Goal: Obtain resource: Download file/media

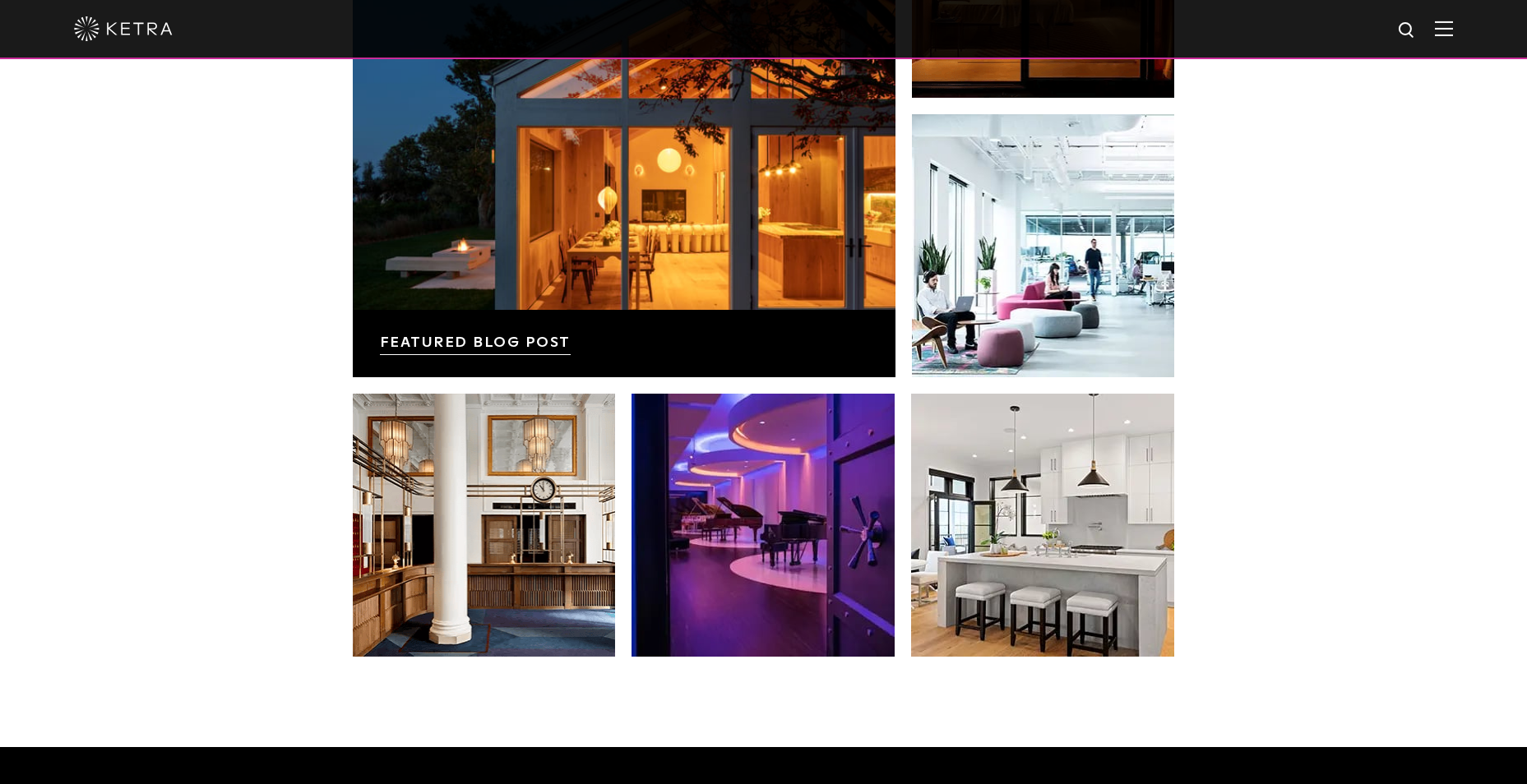
drag, startPoint x: 377, startPoint y: 334, endPoint x: 347, endPoint y: 257, distance: 82.6
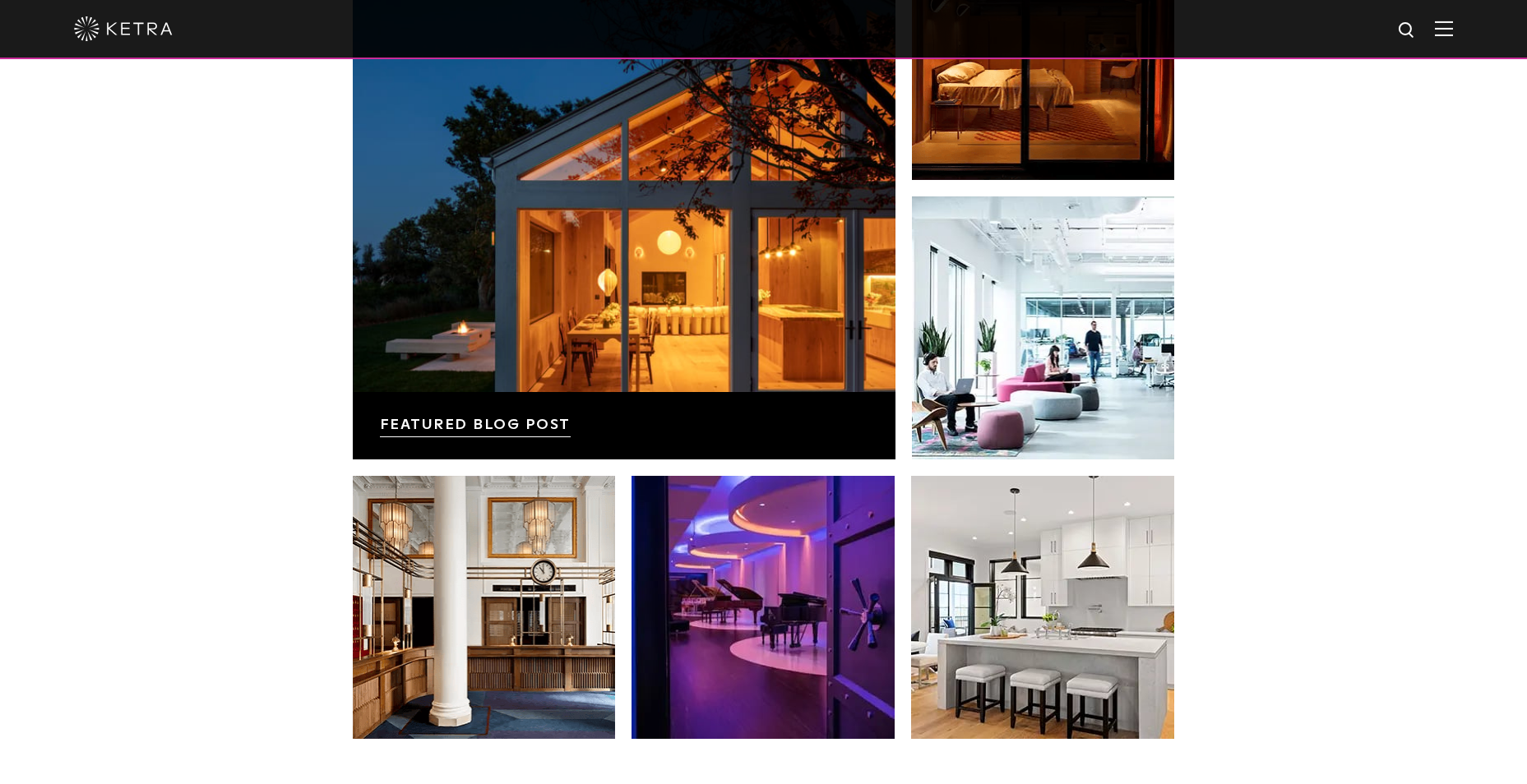
scroll to position [598, 0]
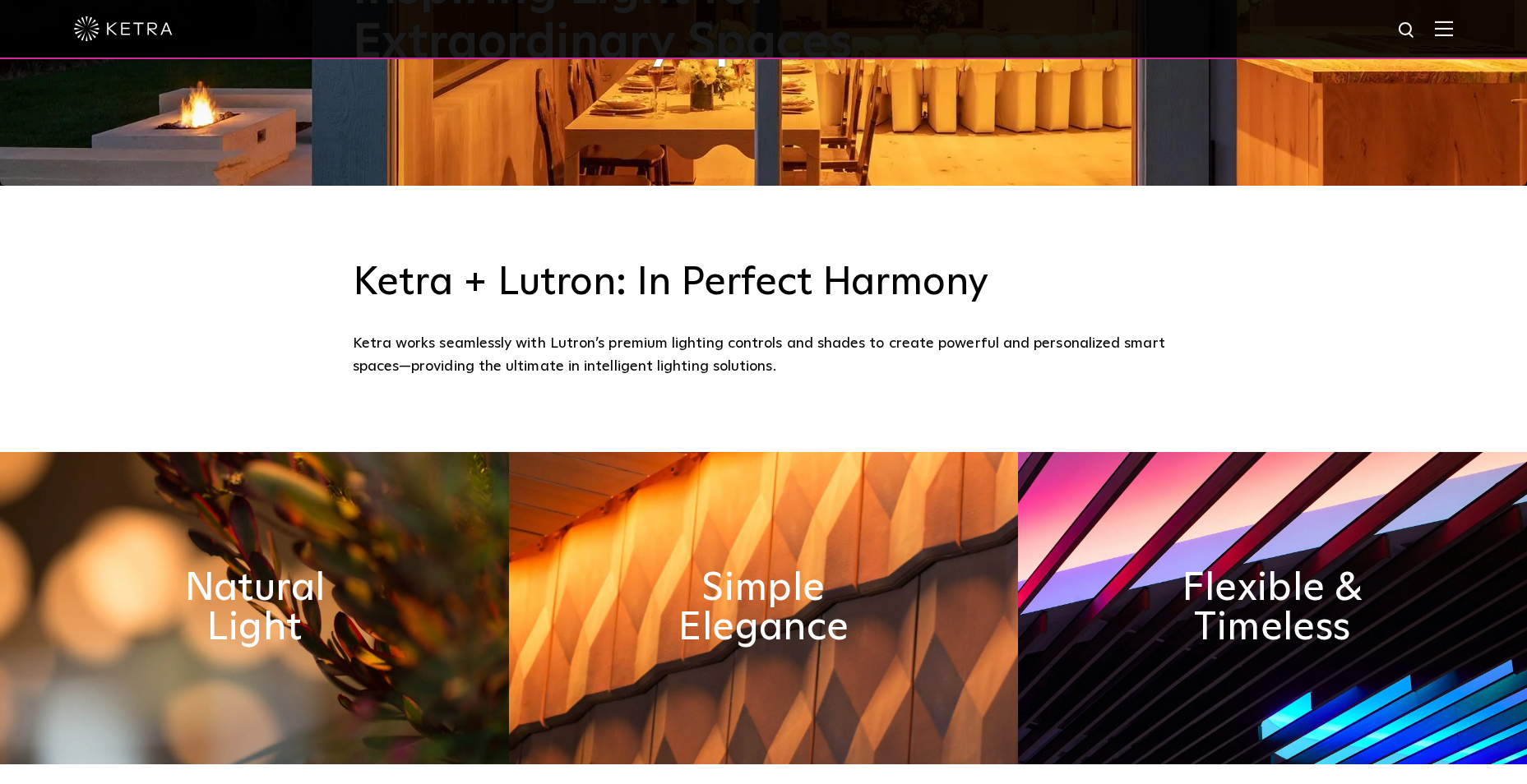
drag, startPoint x: 282, startPoint y: 367, endPoint x: 282, endPoint y: 32, distance: 335.0
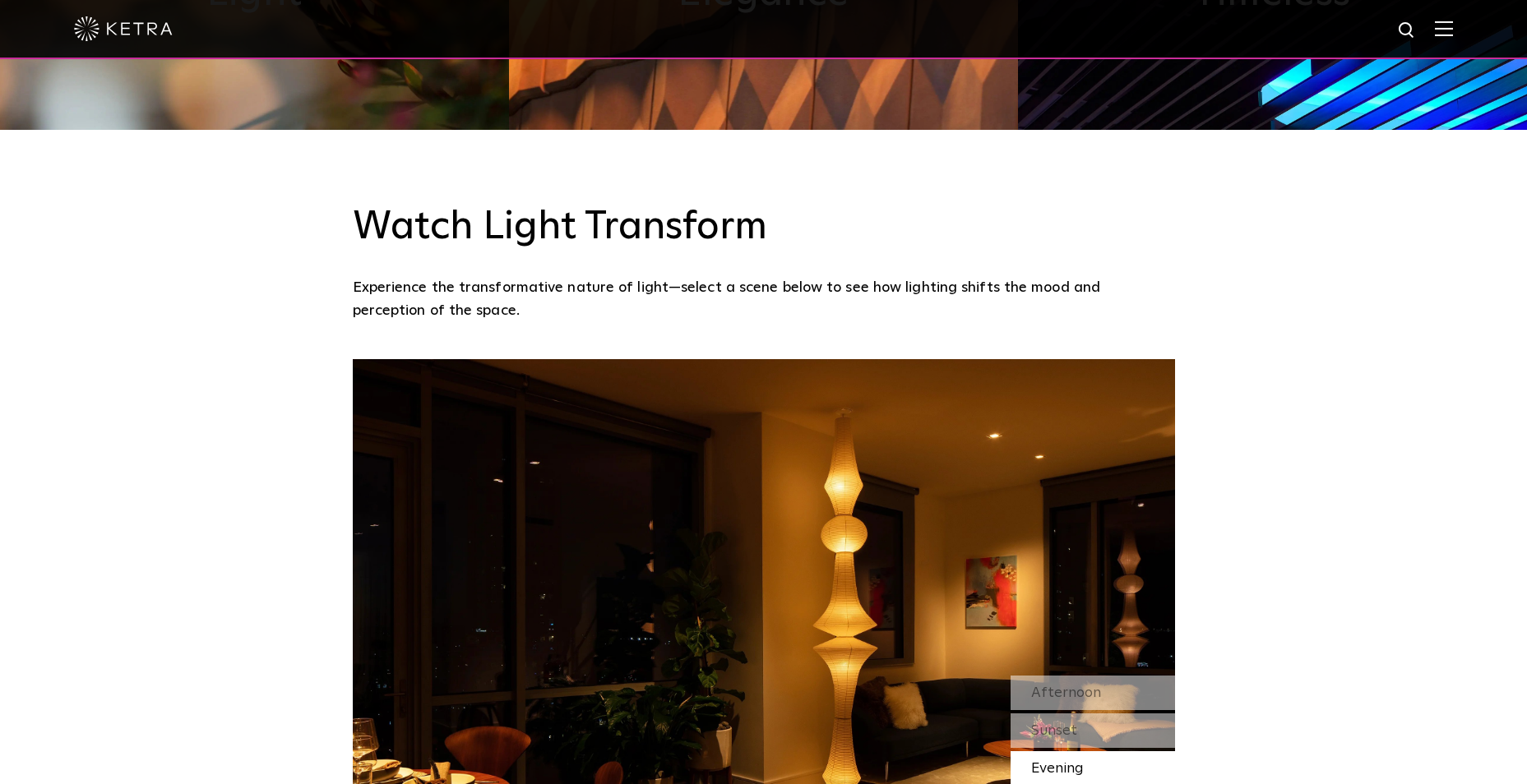
click at [681, 237] on h3 "Watch Light Transform" at bounding box center [764, 227] width 822 height 47
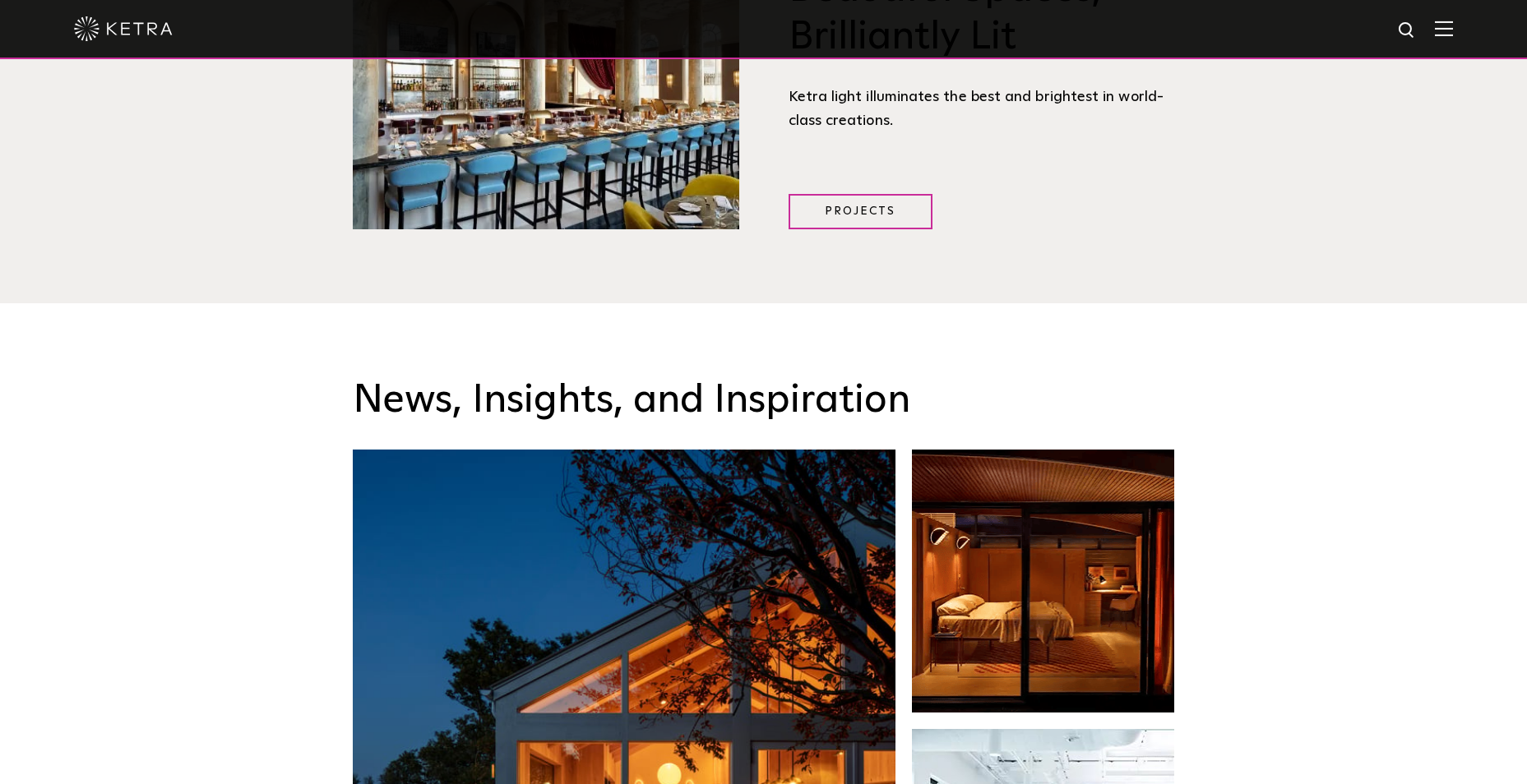
scroll to position [2465, 0]
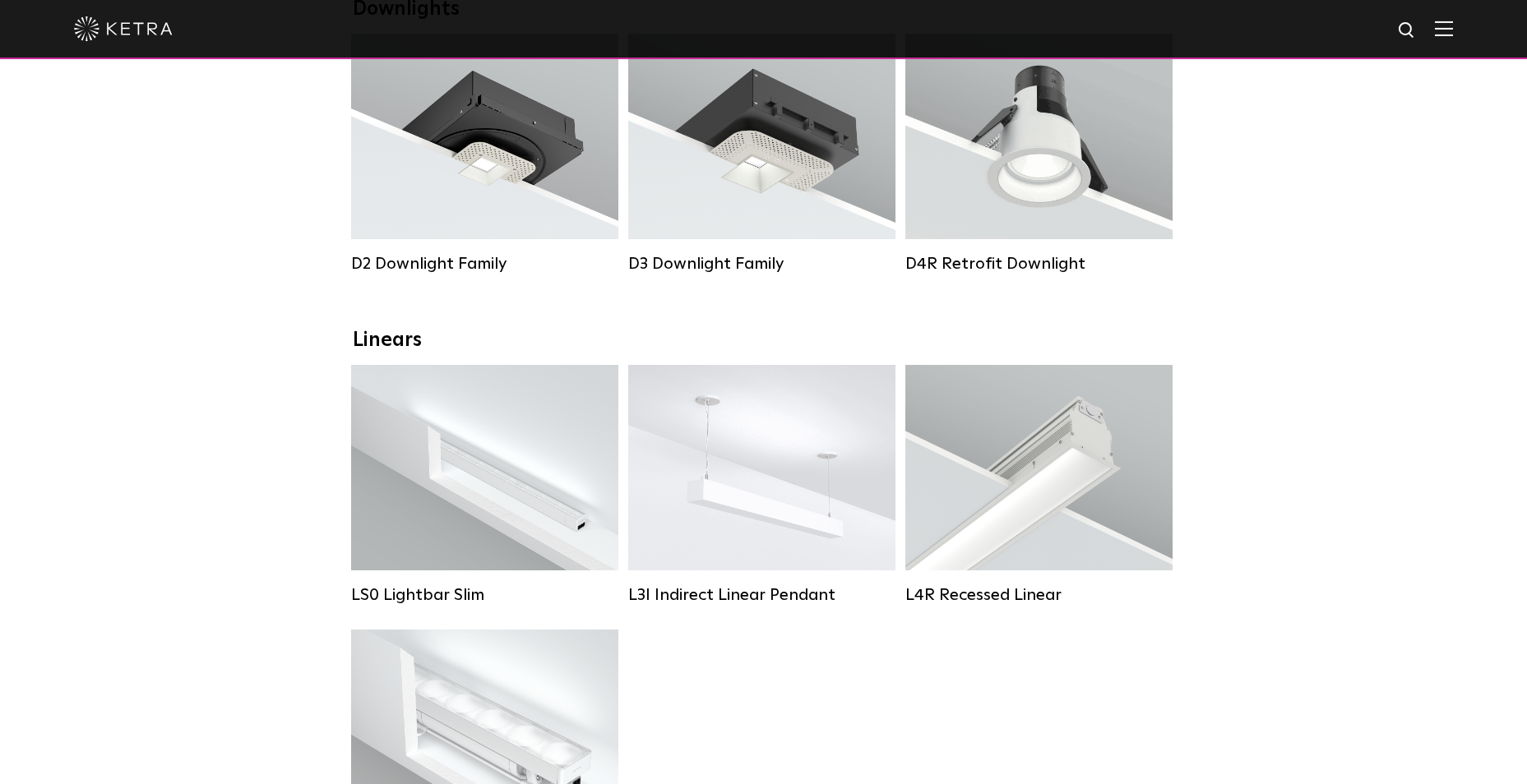
scroll to position [164, 0]
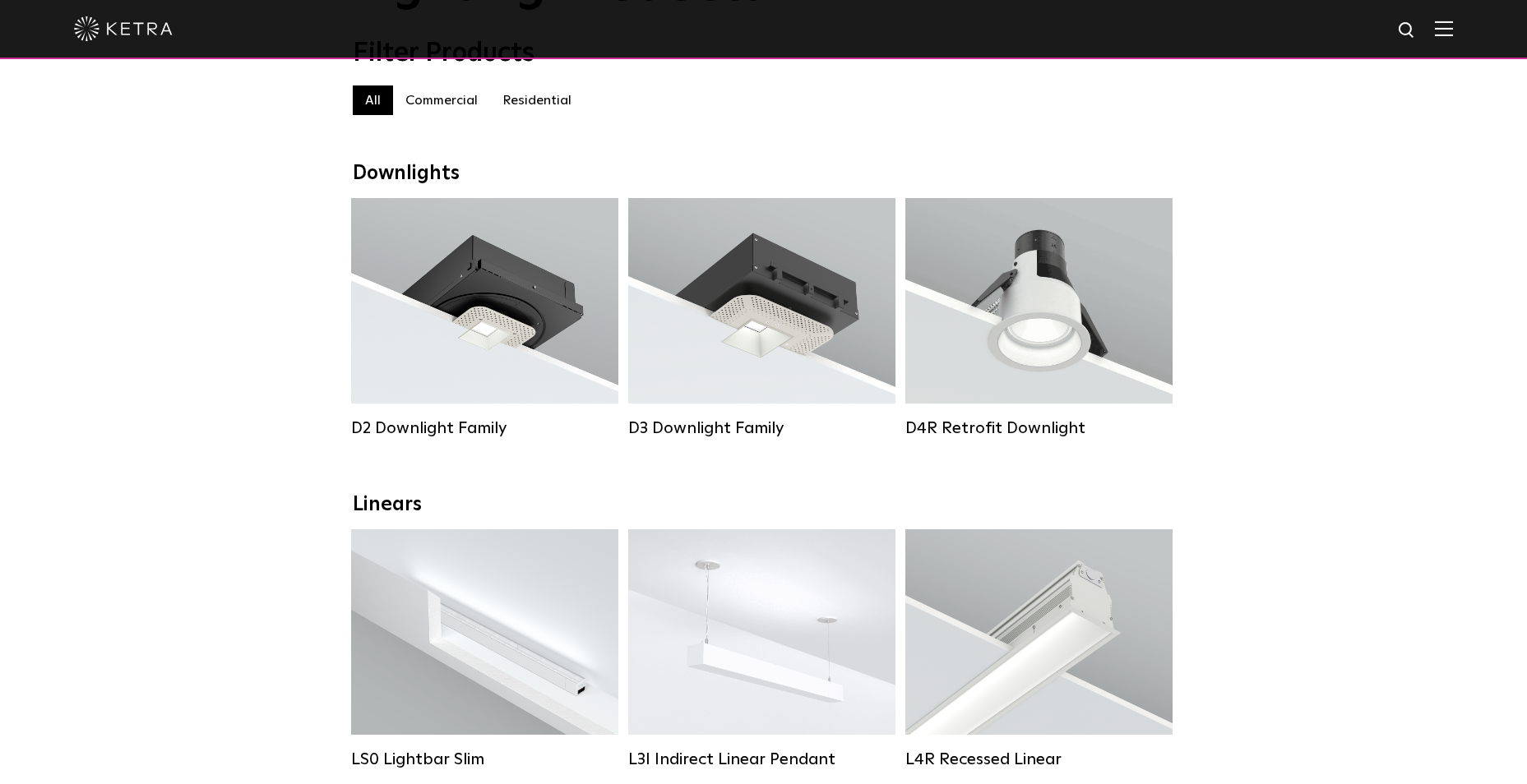
click at [525, 113] on label "Residential" at bounding box center [536, 100] width 94 height 29
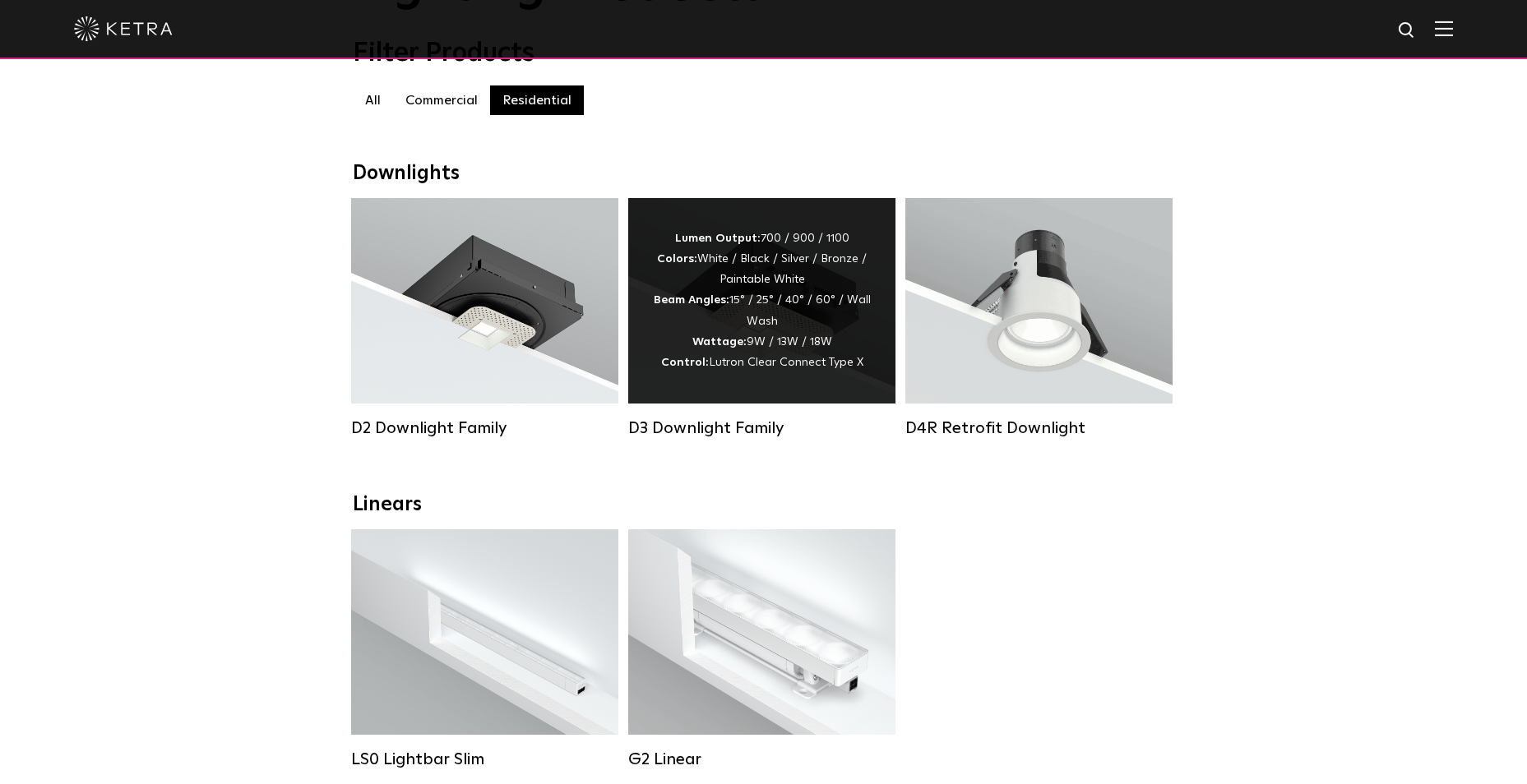
click at [675, 317] on div "Lumen Output: 700 / 900 / 1100 Colors: White / Black / Silver / Bronze / Painta…" at bounding box center [762, 301] width 218 height 145
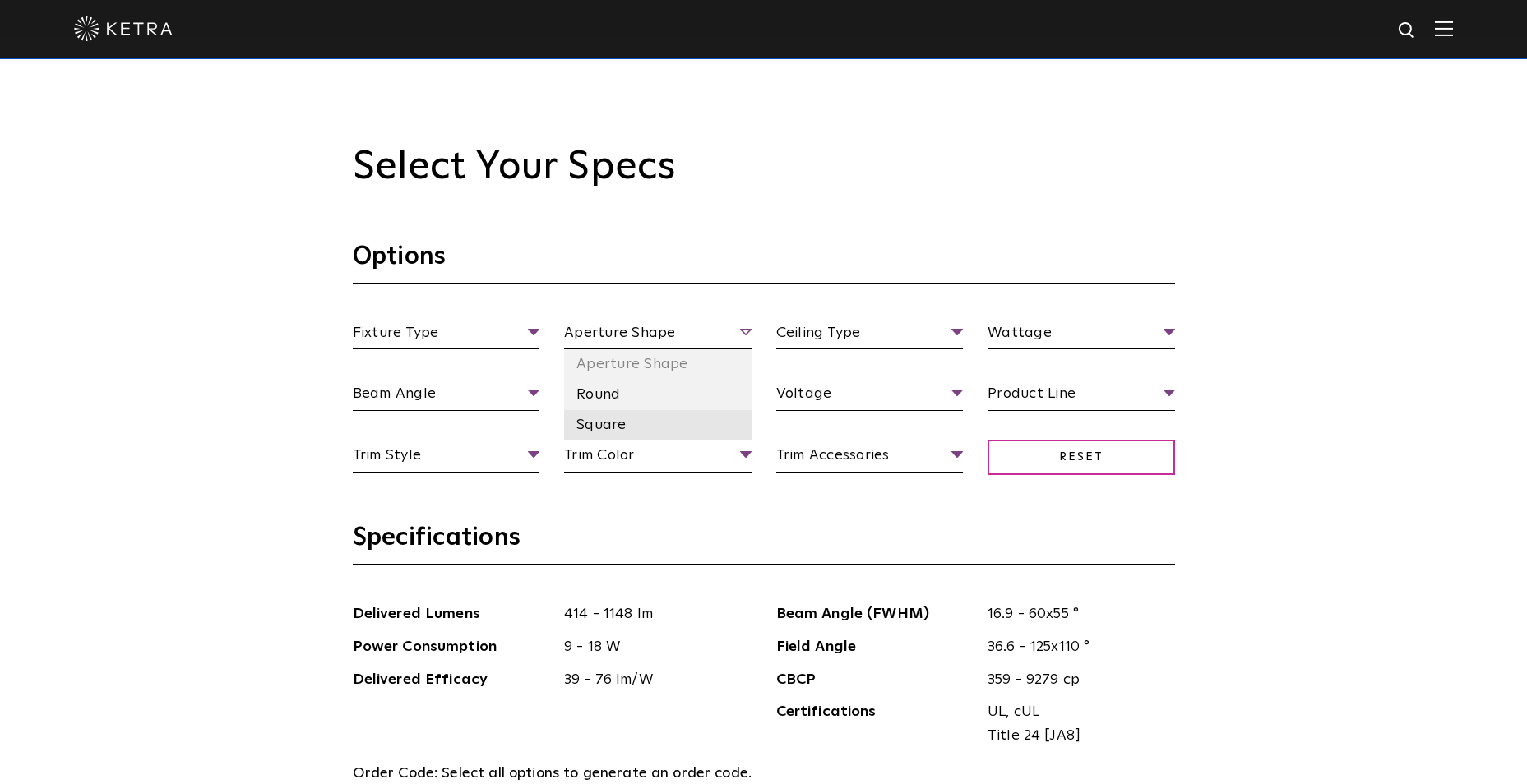
scroll to position [1563, 0]
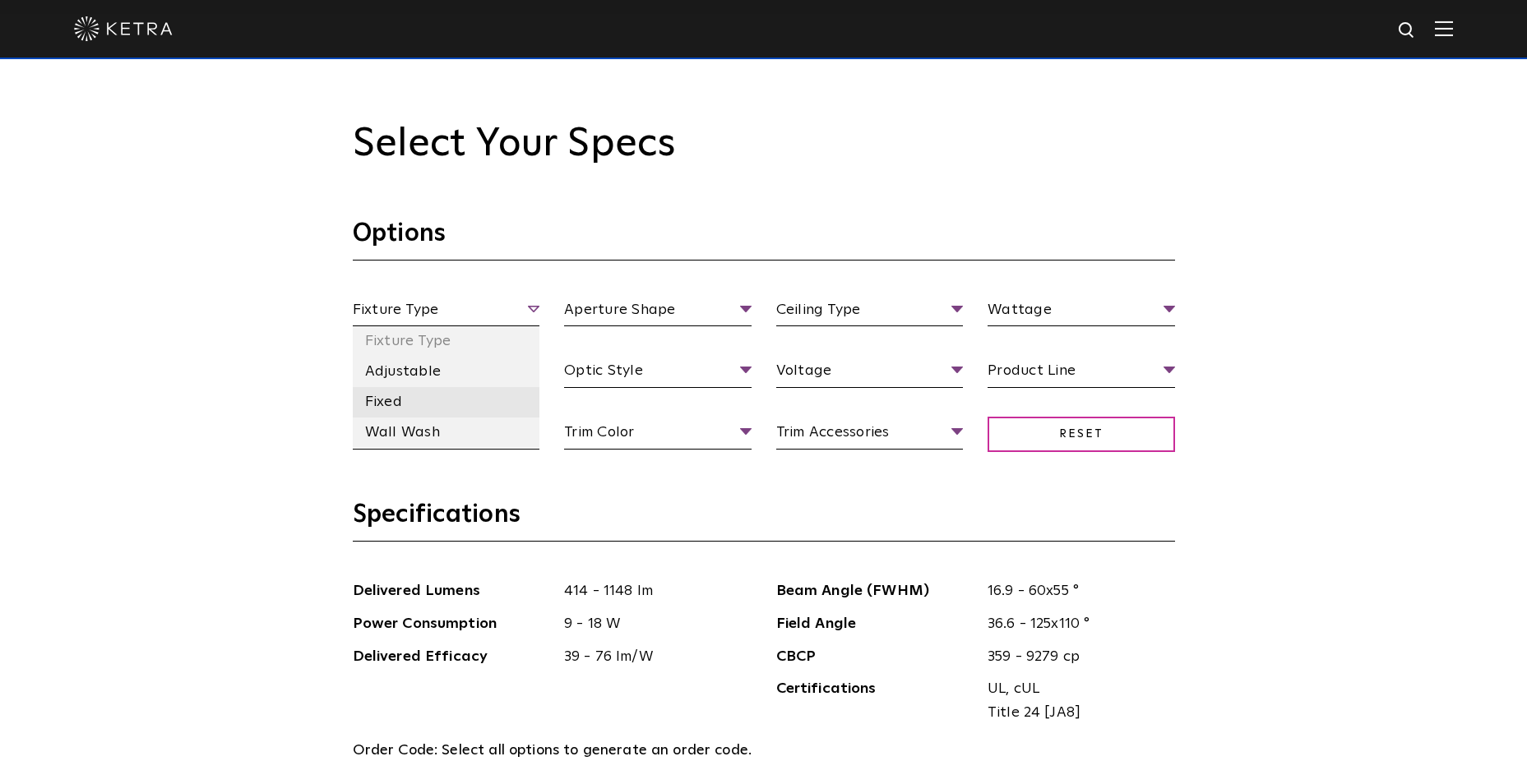
click at [418, 406] on li "Fixed" at bounding box center [446, 401] width 187 height 30
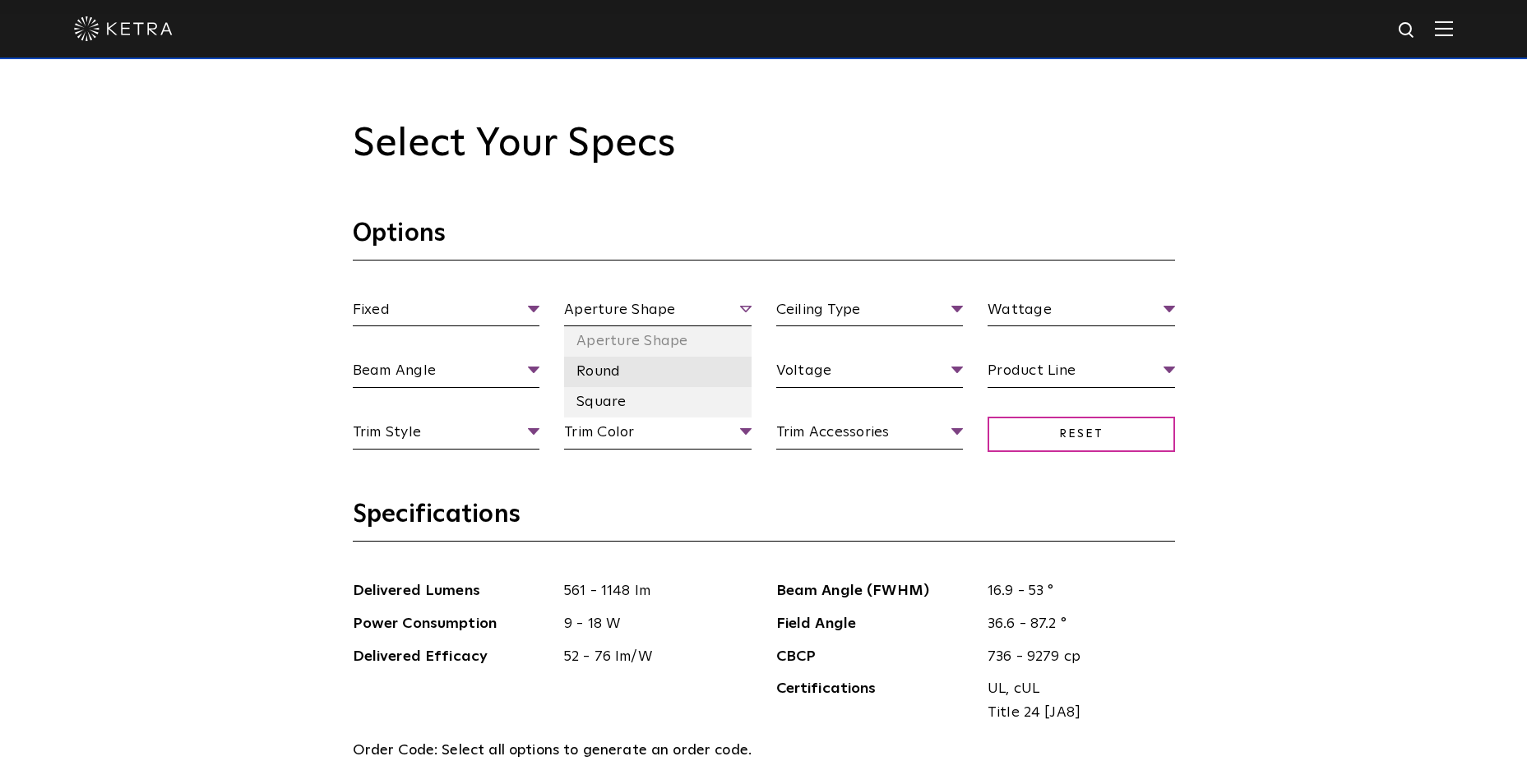
click at [616, 380] on li "Round" at bounding box center [657, 371] width 187 height 30
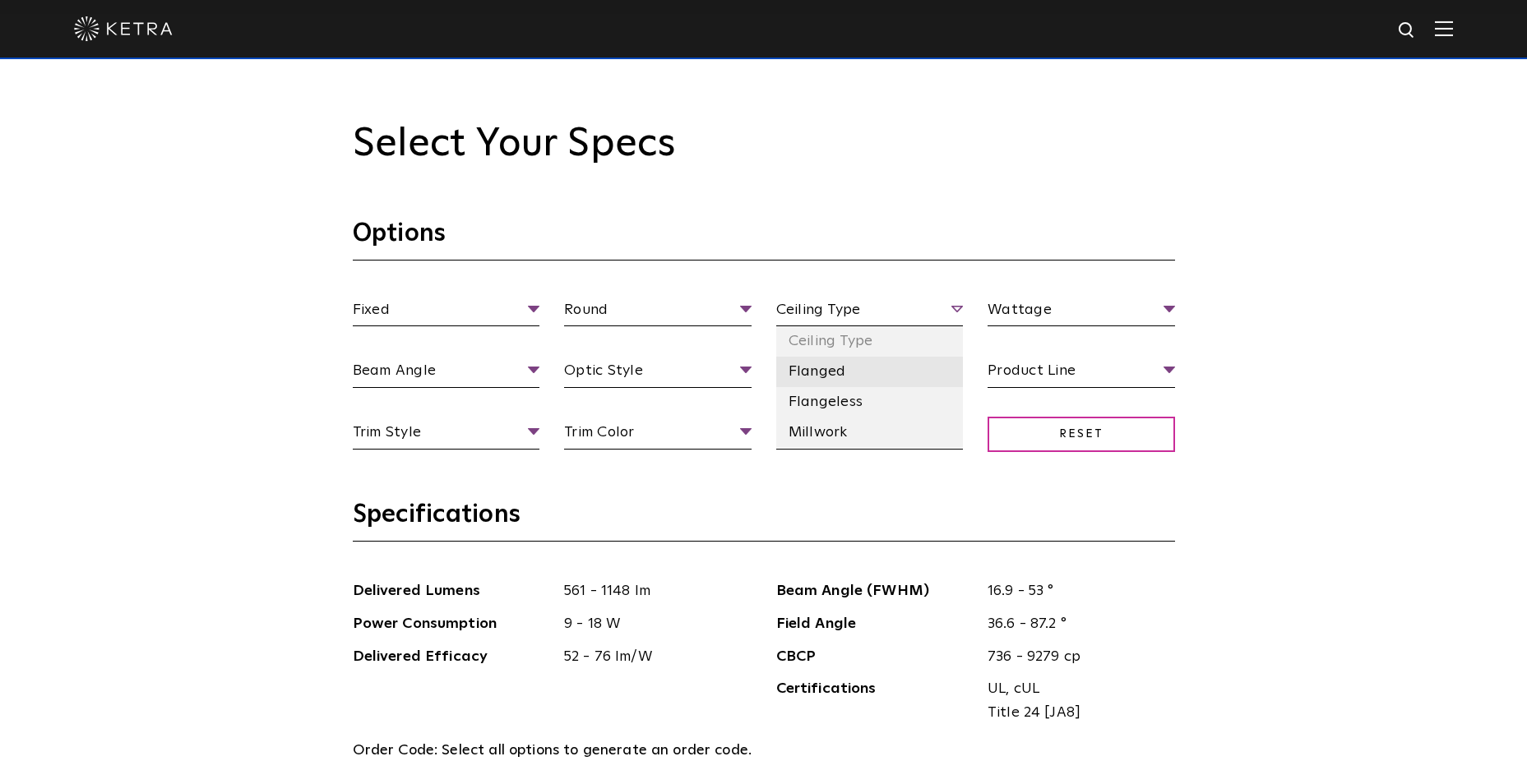
click at [821, 372] on li "Flanged" at bounding box center [870, 371] width 187 height 30
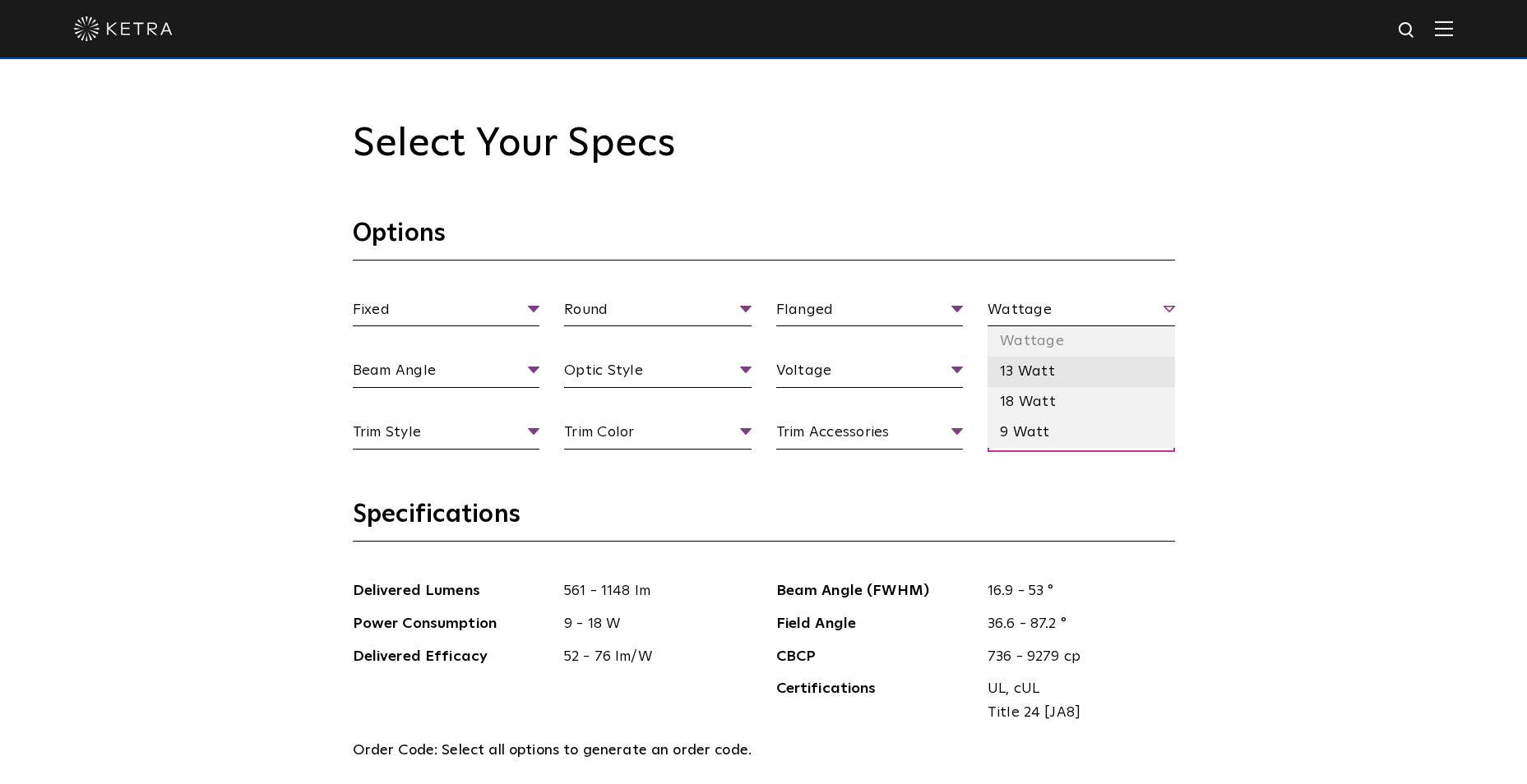
click at [1051, 378] on li "13 Watt" at bounding box center [1080, 371] width 187 height 30
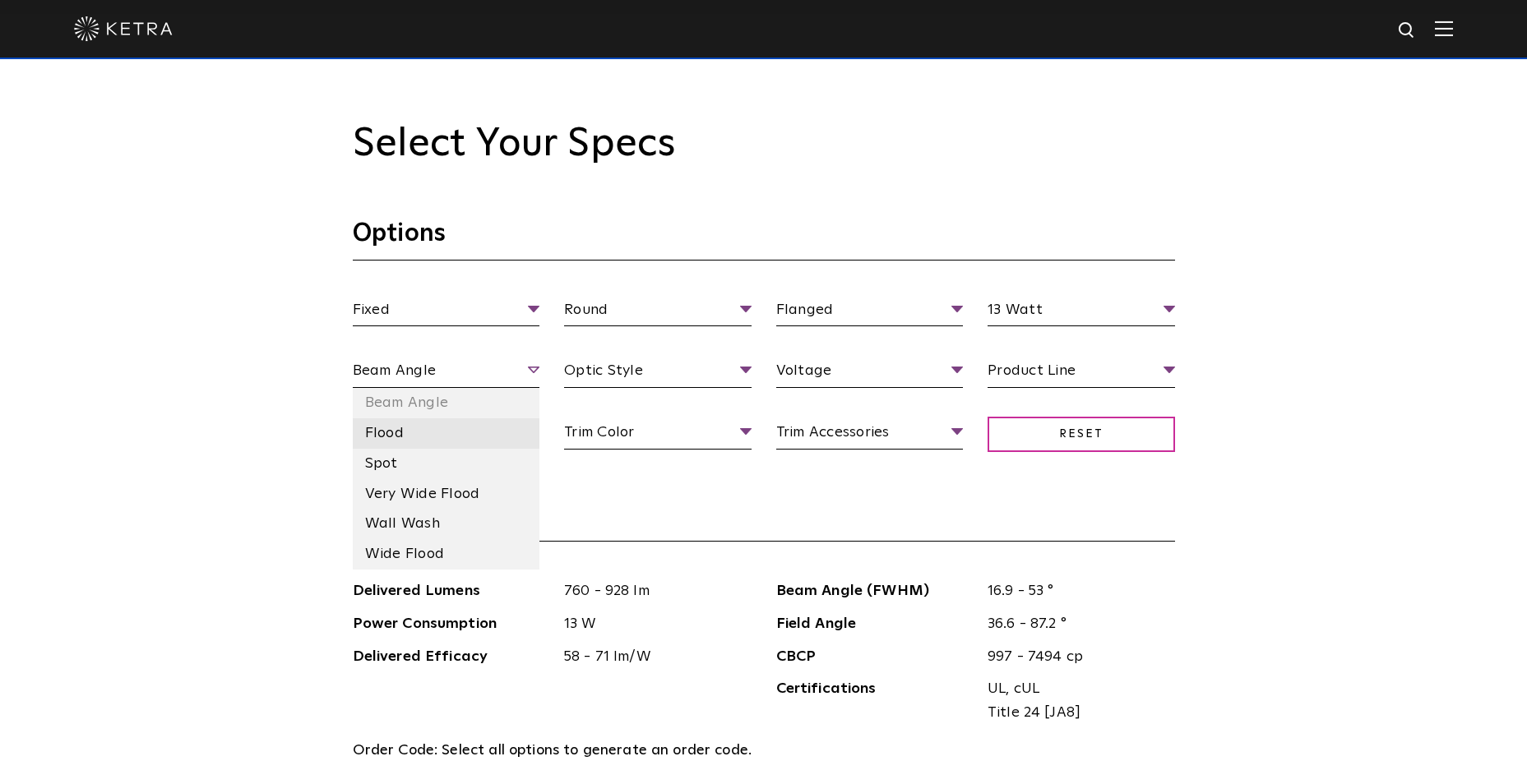
click at [423, 444] on li "Flood" at bounding box center [446, 433] width 187 height 30
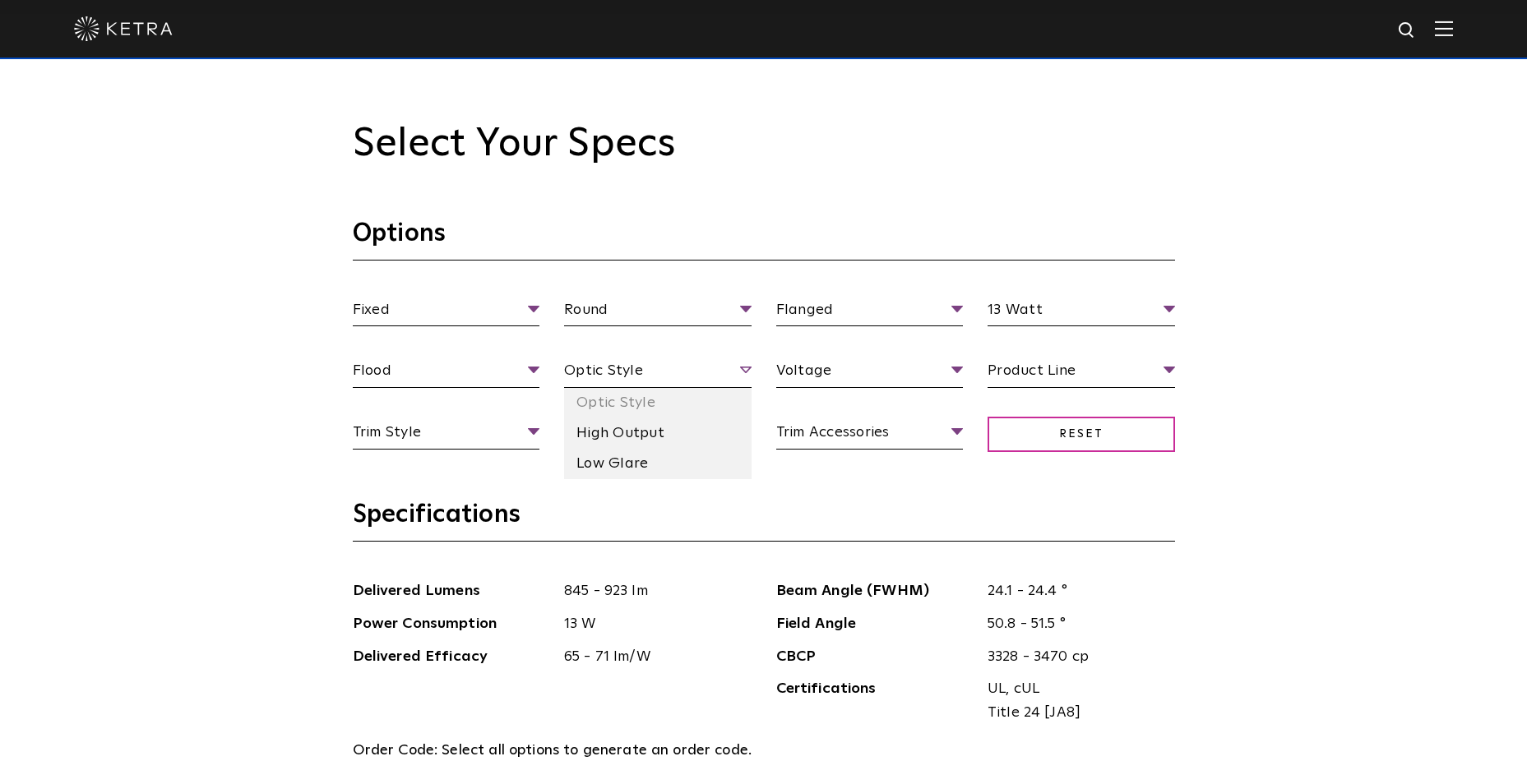
click at [605, 378] on span "Optic Style" at bounding box center [657, 373] width 187 height 28
click at [620, 439] on li "High Output" at bounding box center [657, 433] width 187 height 30
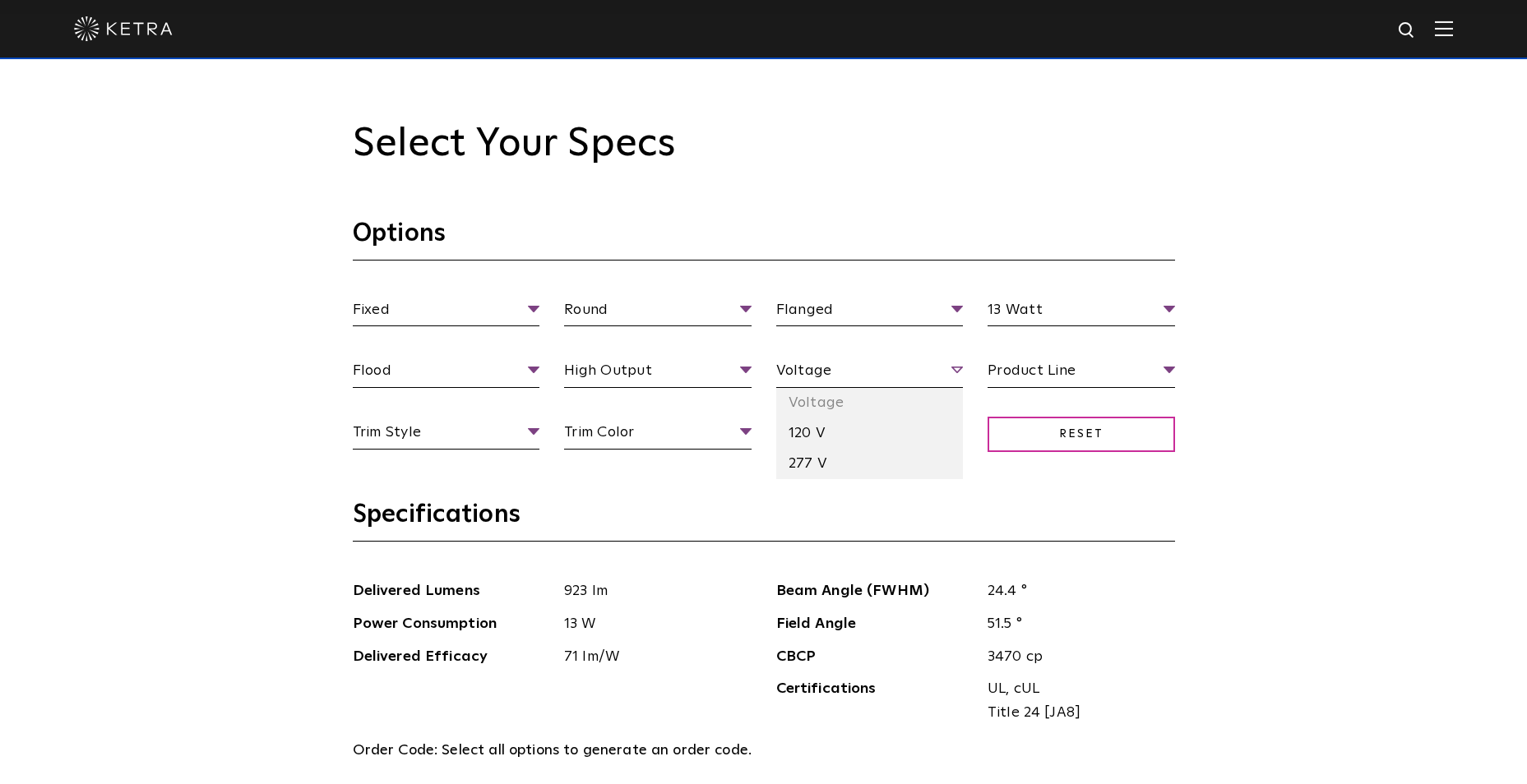
click at [837, 369] on span "Voltage" at bounding box center [870, 373] width 187 height 28
click at [812, 436] on li "120 V" at bounding box center [870, 433] width 187 height 30
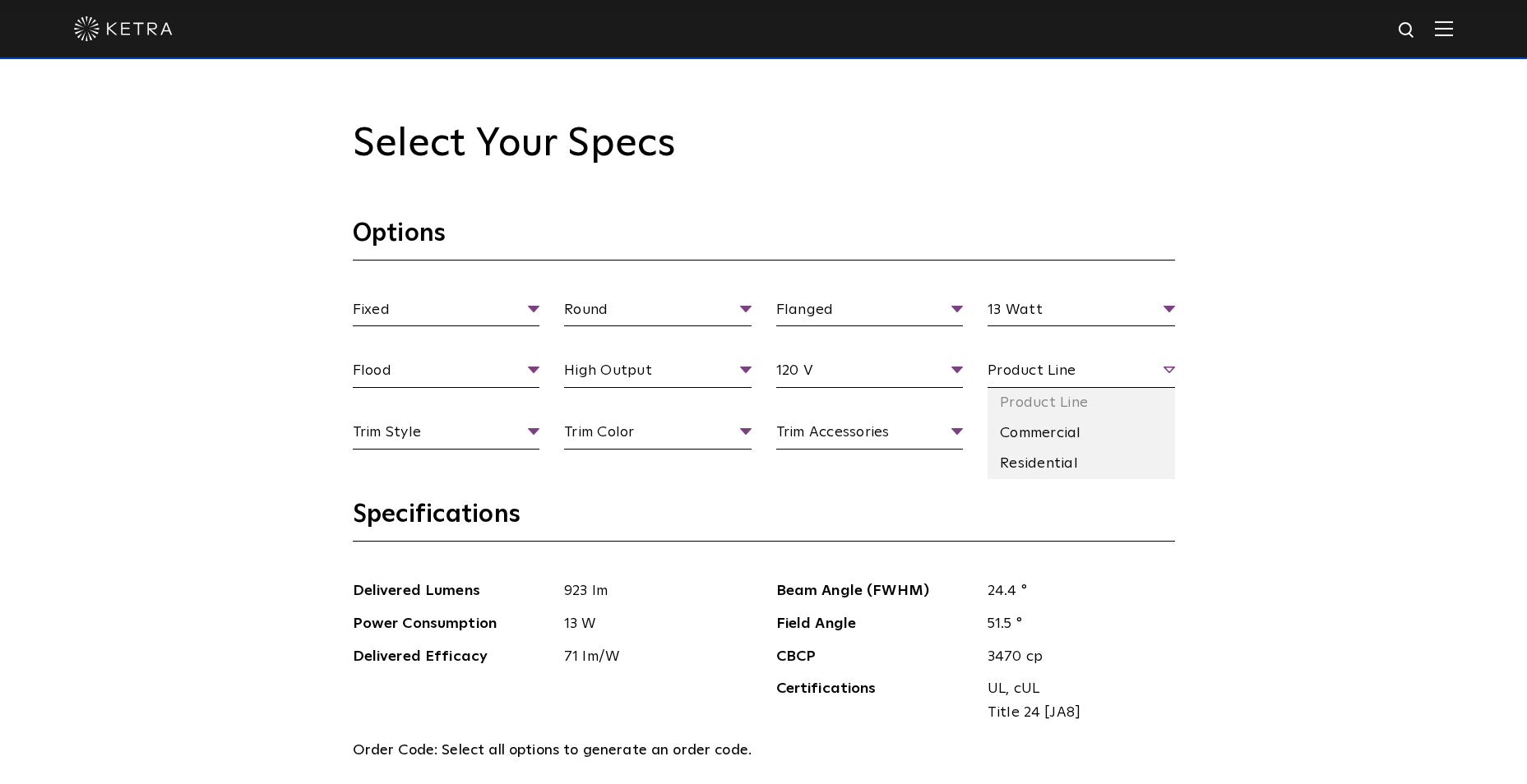
click at [1025, 359] on span "Product Line" at bounding box center [1080, 373] width 187 height 28
click at [1015, 452] on li "Residential" at bounding box center [1080, 464] width 187 height 30
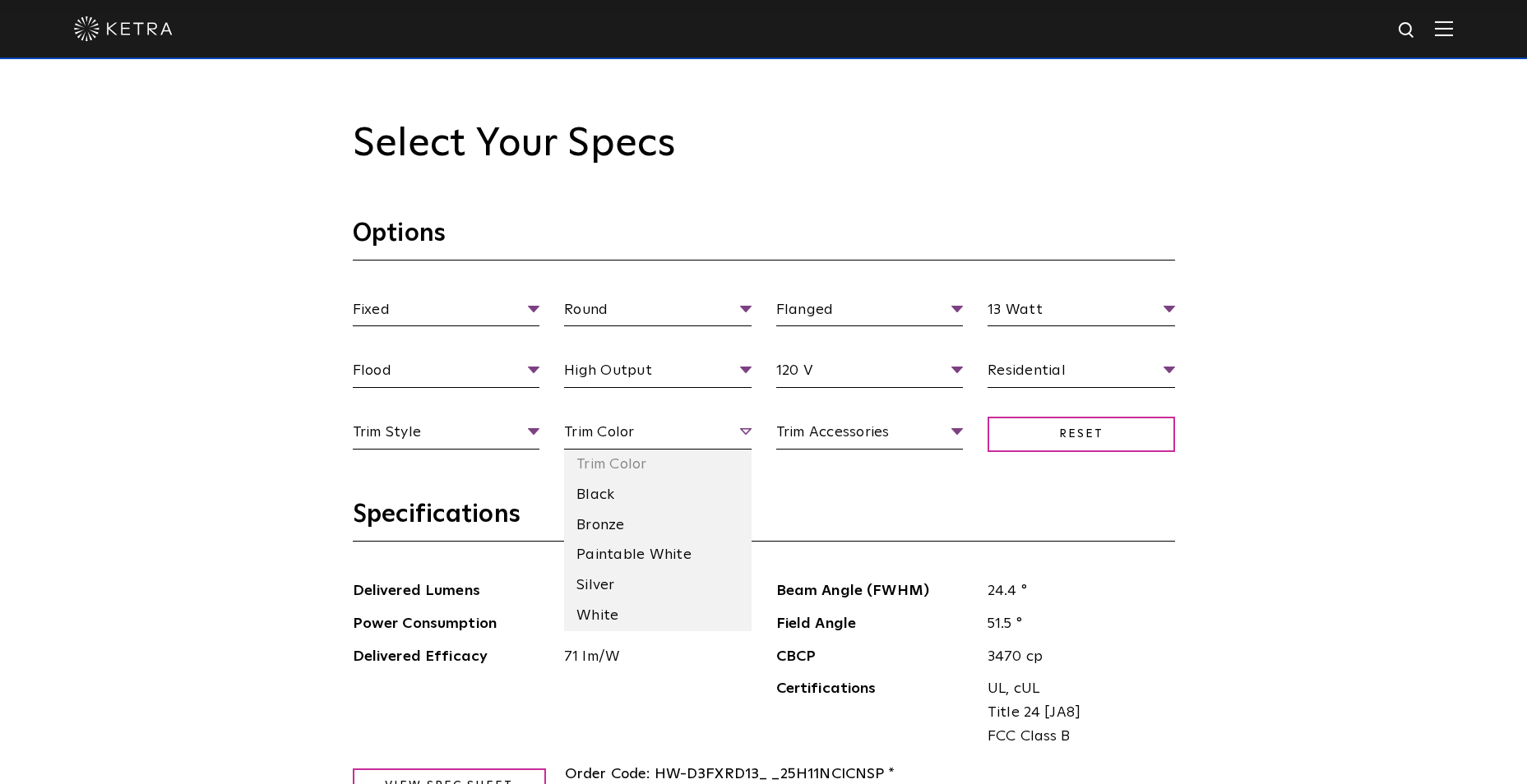
click at [617, 431] on span "Trim Color" at bounding box center [657, 434] width 187 height 28
click at [611, 605] on li "White" at bounding box center [657, 616] width 187 height 30
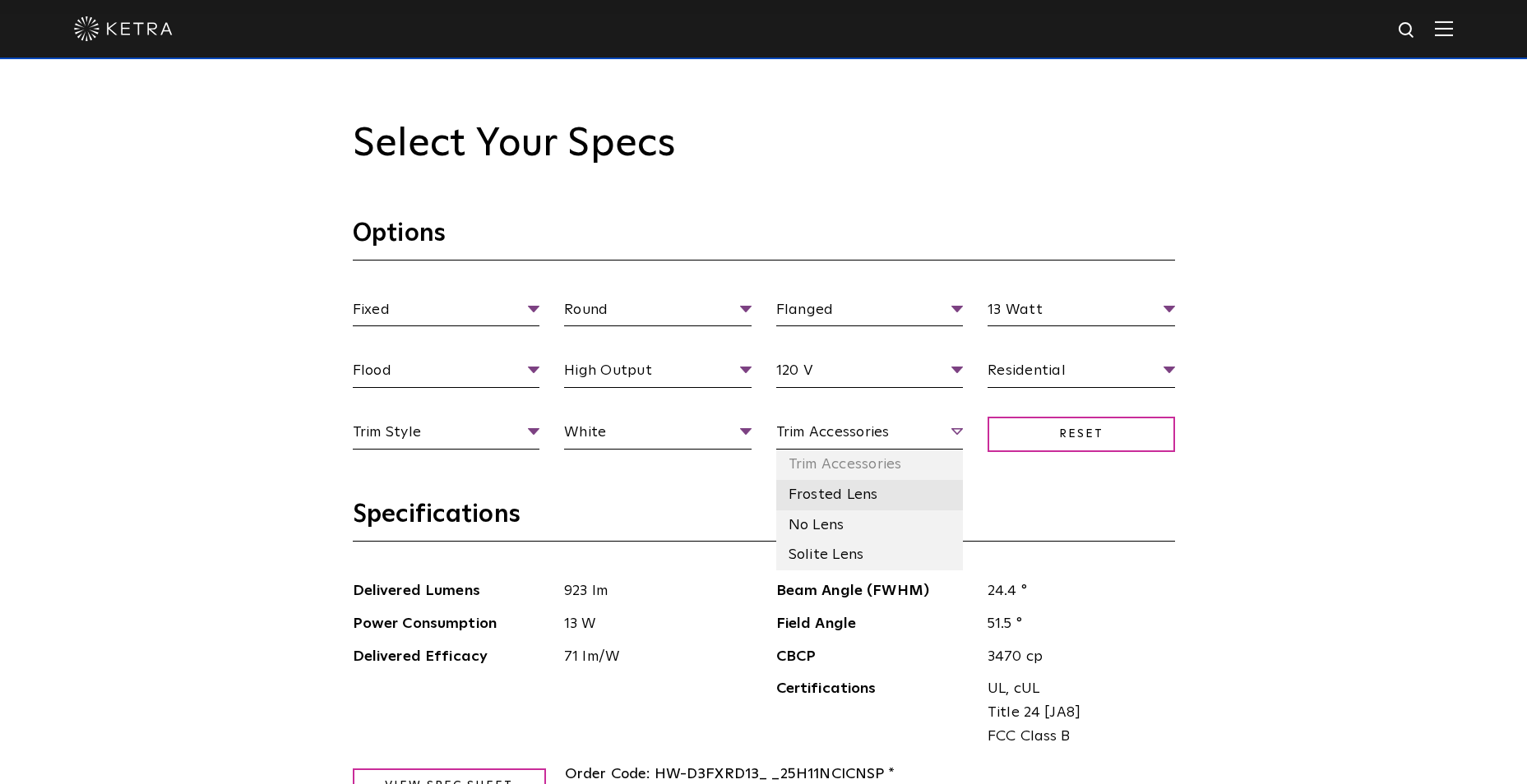
click at [815, 501] on li "Frosted Lens" at bounding box center [870, 495] width 187 height 30
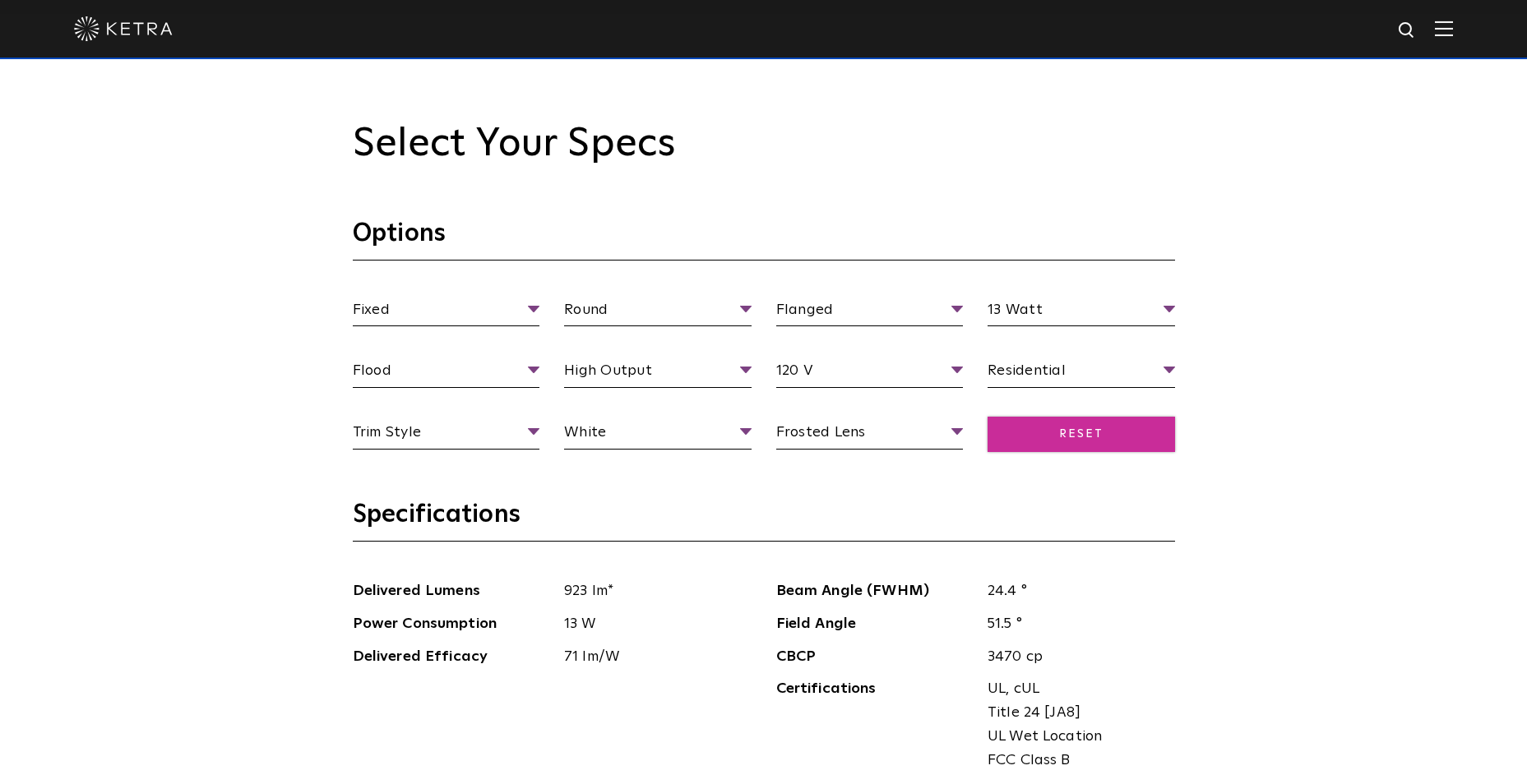
click at [1079, 430] on span "Reset" at bounding box center [1080, 434] width 187 height 35
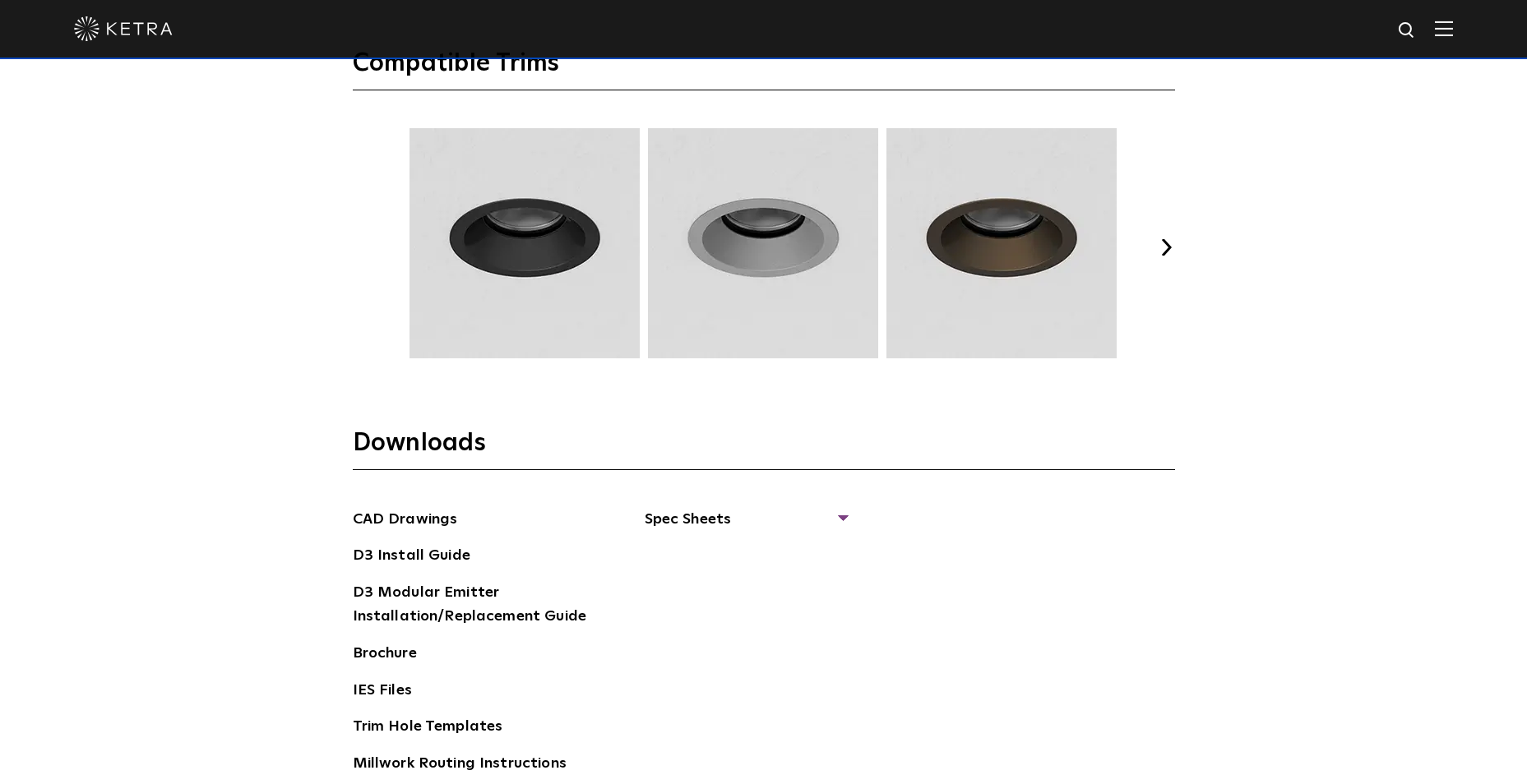
scroll to position [2385, 0]
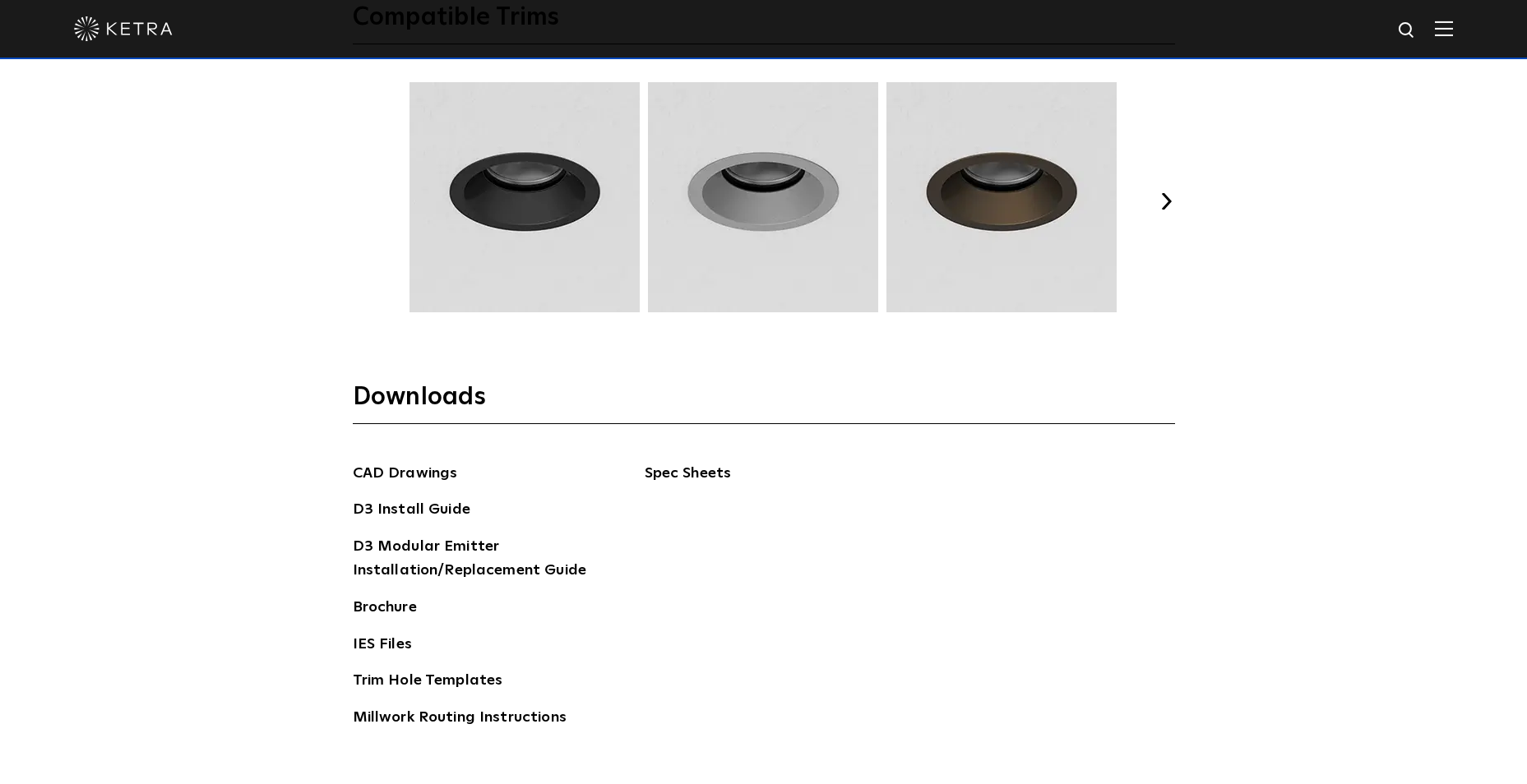
drag, startPoint x: 698, startPoint y: 464, endPoint x: 731, endPoint y: 469, distance: 33.4
click at [700, 466] on span "Spec Sheets" at bounding box center [744, 480] width 201 height 36
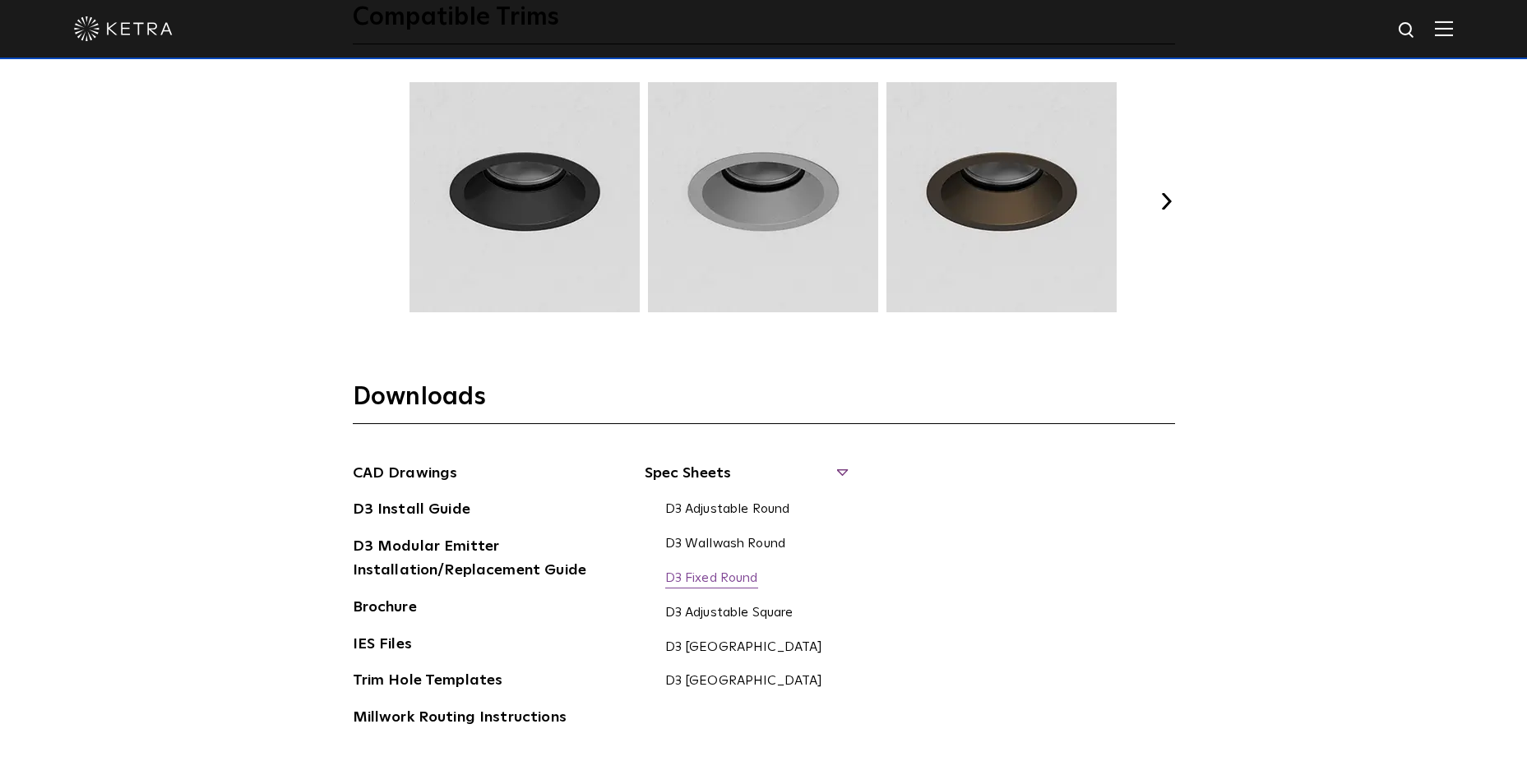
click at [720, 581] on link "D3 Fixed Round" at bounding box center [712, 579] width 93 height 18
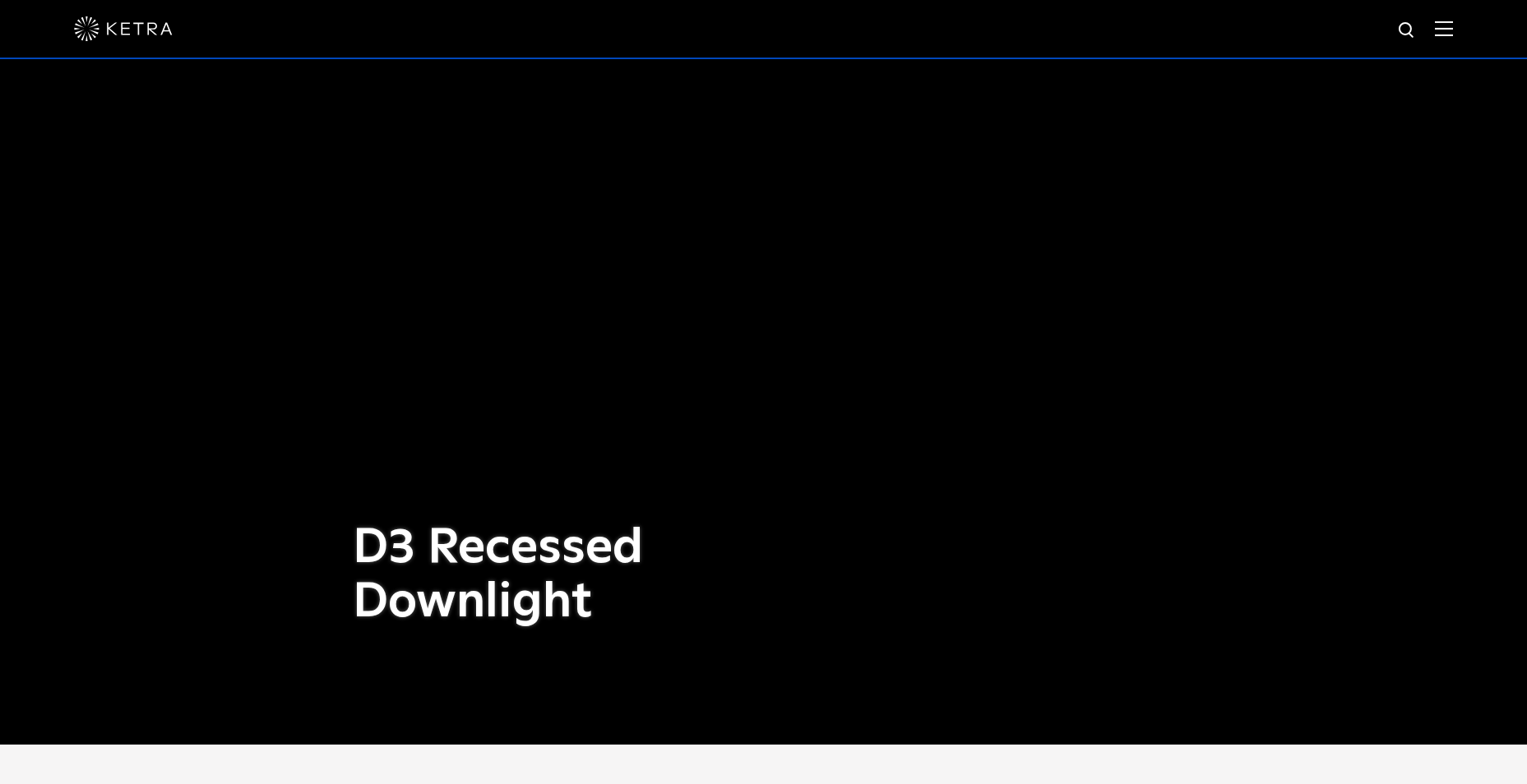
scroll to position [0, 0]
